Goal: Task Accomplishment & Management: Use online tool/utility

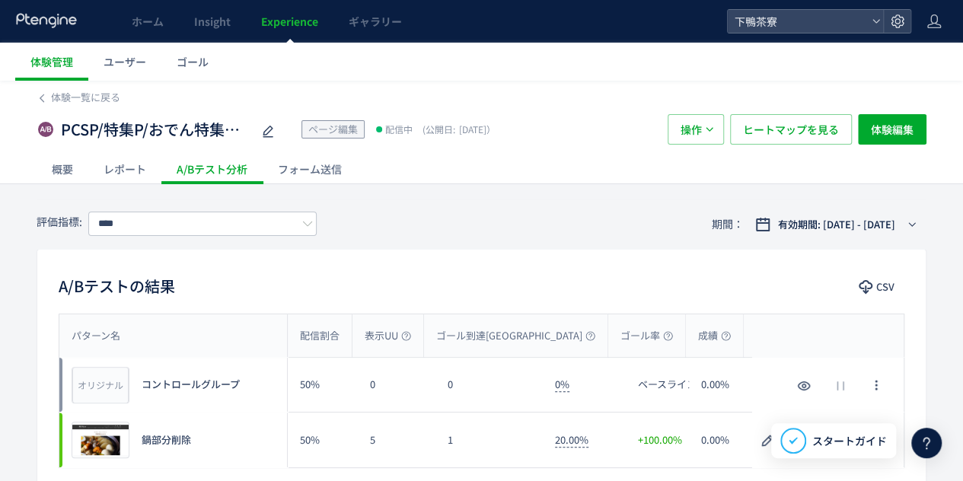
click at [67, 165] on div "概要" at bounding box center [63, 169] width 52 height 30
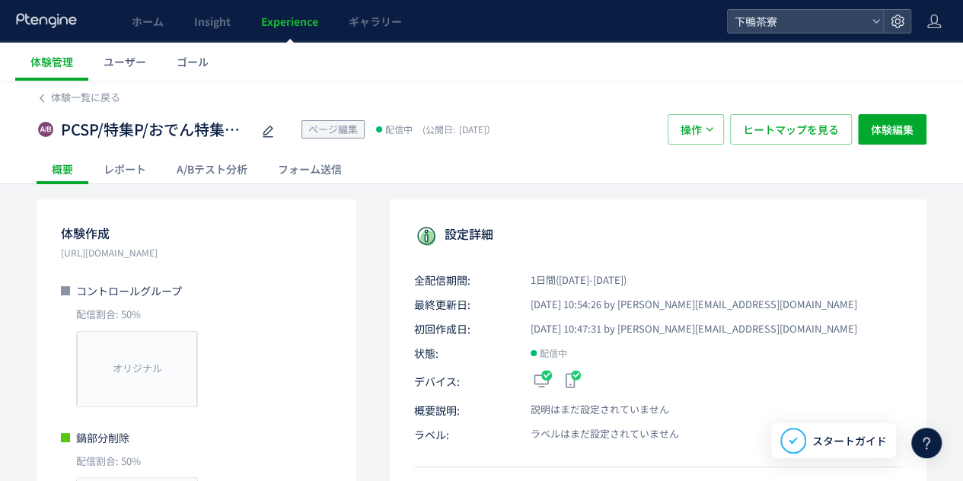
click at [140, 165] on div "レポート" at bounding box center [124, 169] width 73 height 30
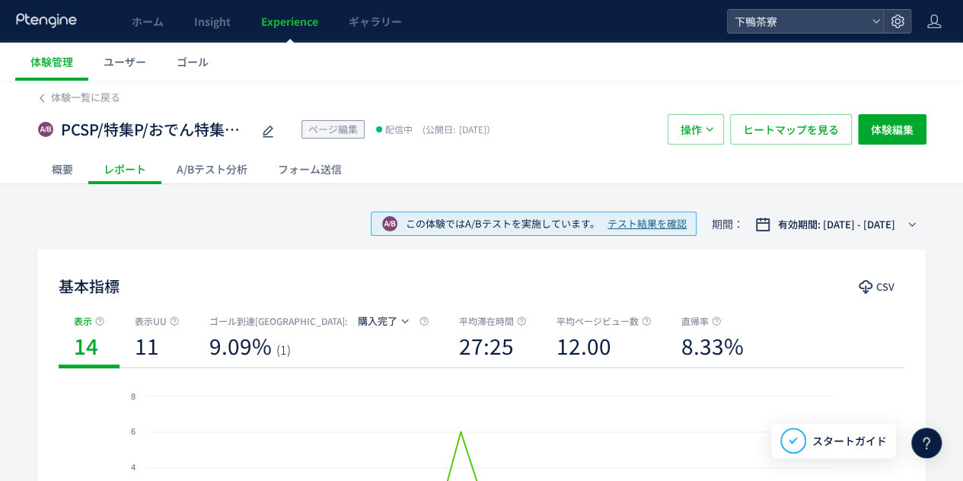
click at [215, 176] on div "A/Bテスト分析" at bounding box center [211, 169] width 101 height 30
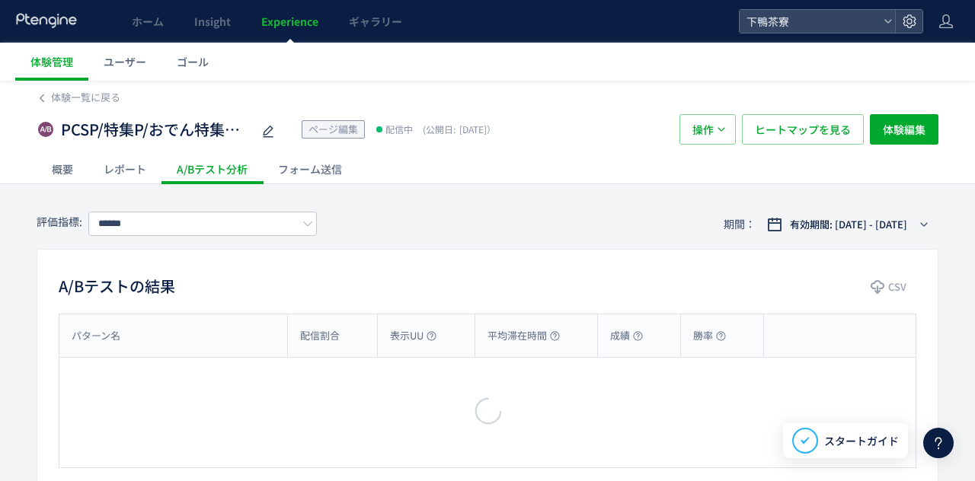
type input "****"
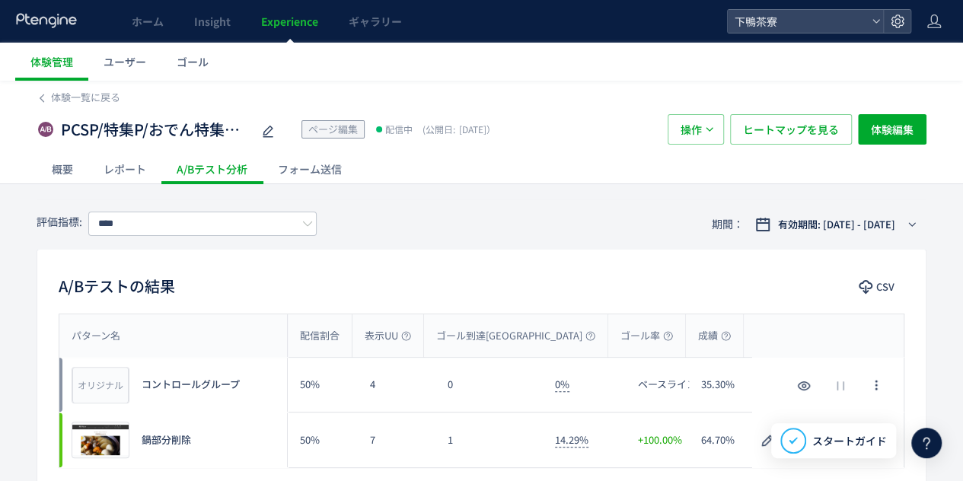
click at [311, 172] on div "フォーム送信" at bounding box center [310, 169] width 94 height 30
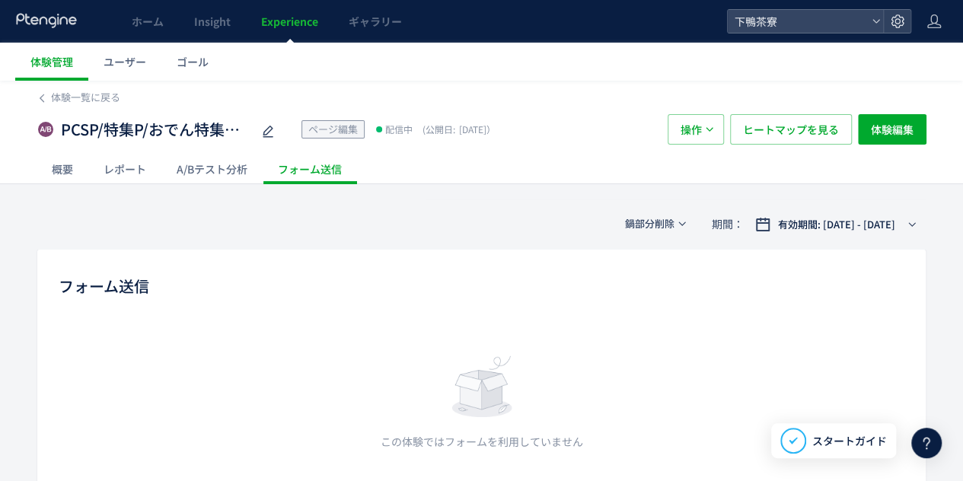
click at [64, 174] on div "概要" at bounding box center [63, 169] width 52 height 30
